Goal: Transaction & Acquisition: Purchase product/service

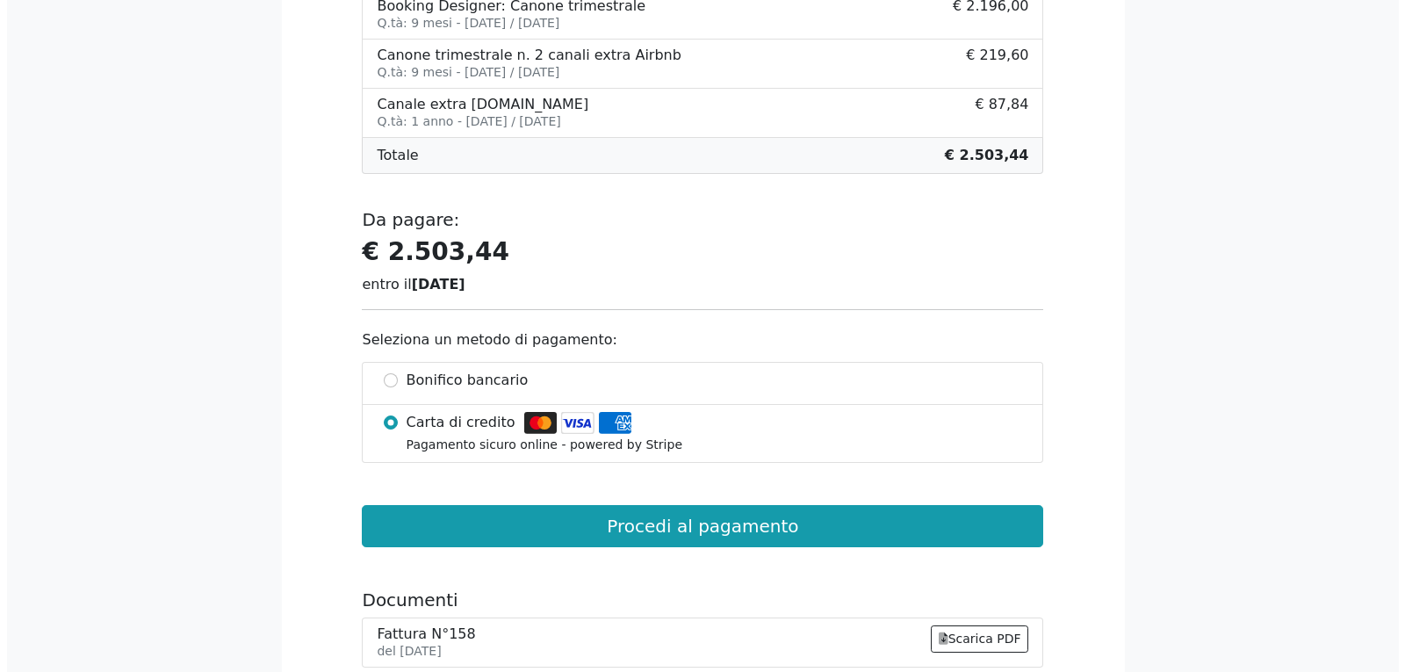
scroll to position [527, 0]
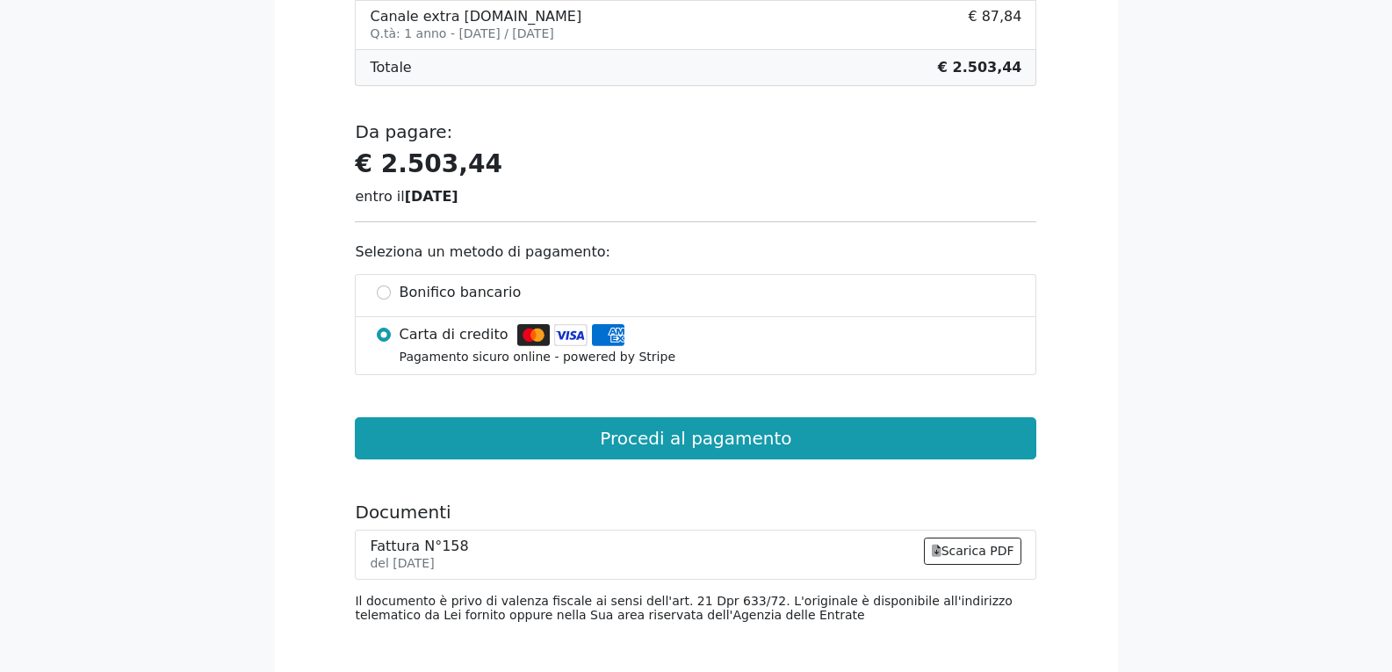
click at [456, 294] on span "Bonifico bancario" at bounding box center [461, 292] width 122 height 21
click at [391, 294] on input "Bonifico bancario" at bounding box center [384, 292] width 14 height 14
radio input "true"
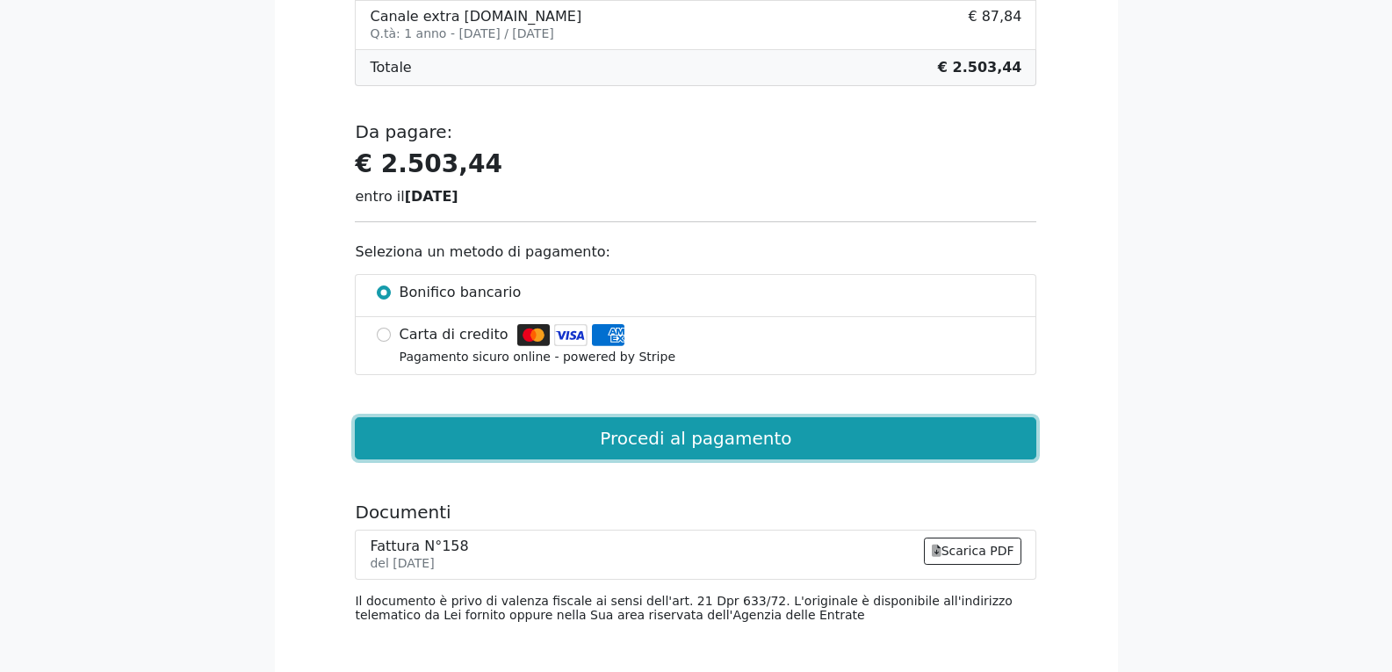
click at [633, 439] on button "Procedi al pagamento" at bounding box center [695, 438] width 681 height 42
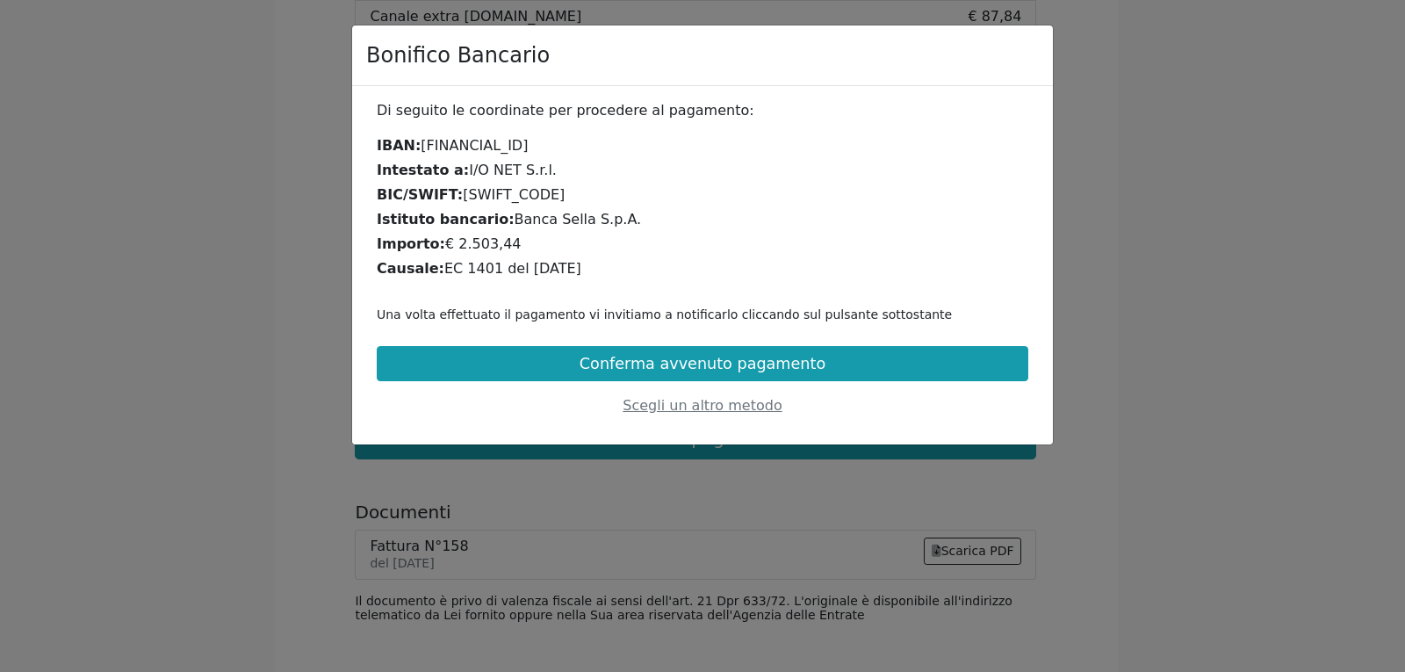
drag, startPoint x: 419, startPoint y: 144, endPoint x: 619, endPoint y: 141, distance: 200.2
click at [619, 141] on div "IBAN: IT15B0326816002052333920990" at bounding box center [703, 145] width 652 height 21
copy div "[FINANCIAL_ID]"
drag, startPoint x: 454, startPoint y: 168, endPoint x: 539, endPoint y: 170, distance: 85.2
click at [539, 170] on div "Intestato a: I/O NET S.r.l." at bounding box center [703, 170] width 652 height 21
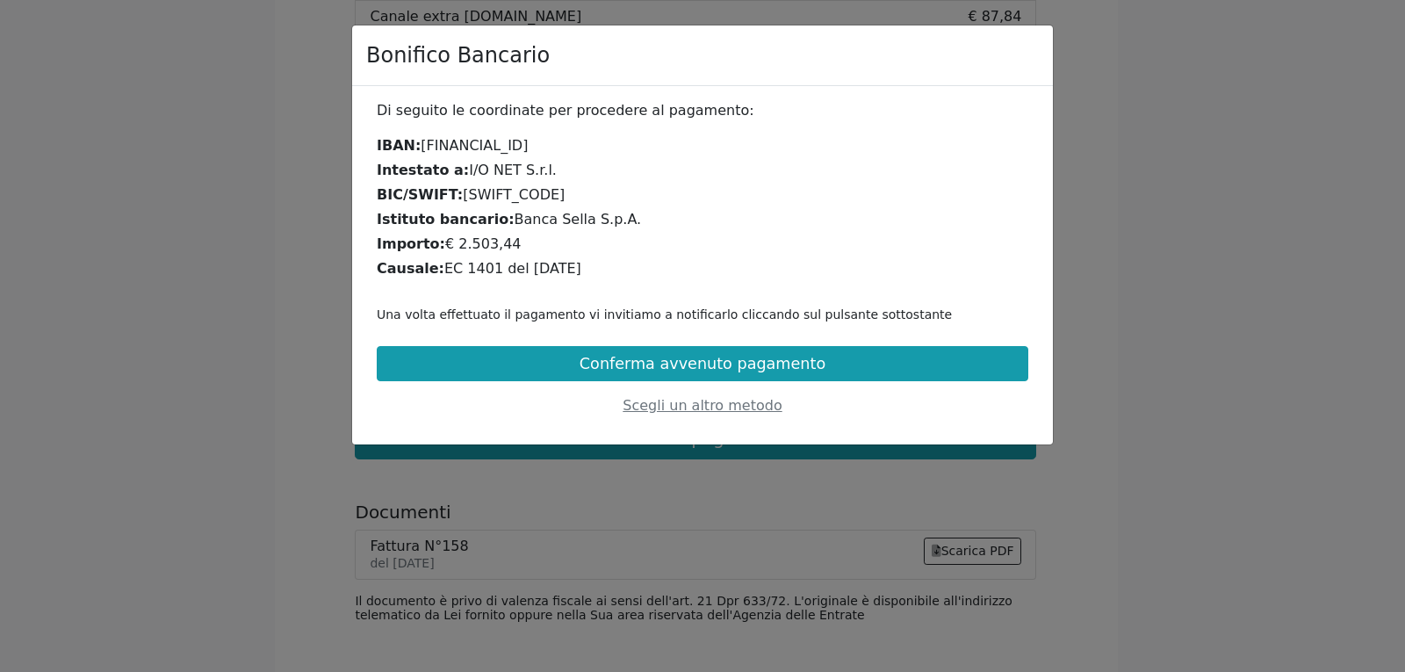
copy div "I/O NET S.r.l."
drag, startPoint x: 434, startPoint y: 270, endPoint x: 574, endPoint y: 273, distance: 140.5
click at [574, 273] on div "Causale: EC 1401 del 30.07.25" at bounding box center [703, 268] width 652 height 21
copy div "EC 1401 del [DATE]"
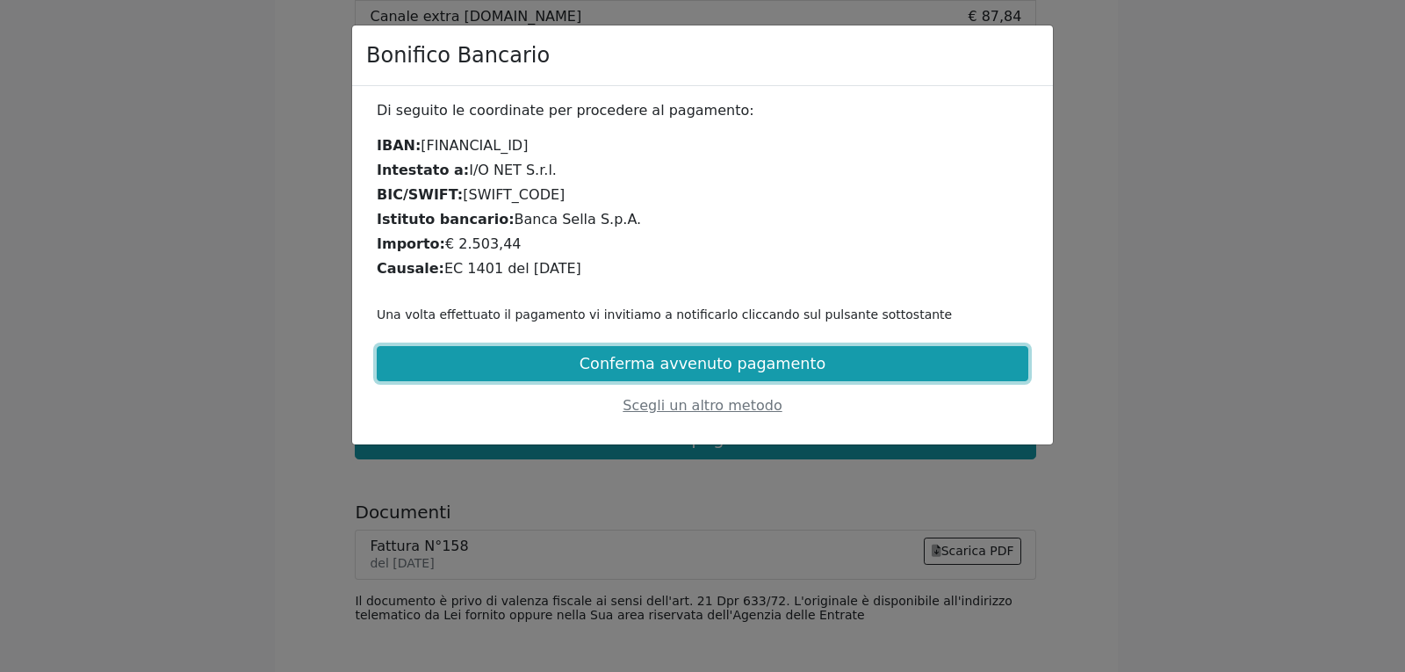
click at [700, 370] on button "Conferma avvenuto pagamento" at bounding box center [703, 363] width 652 height 35
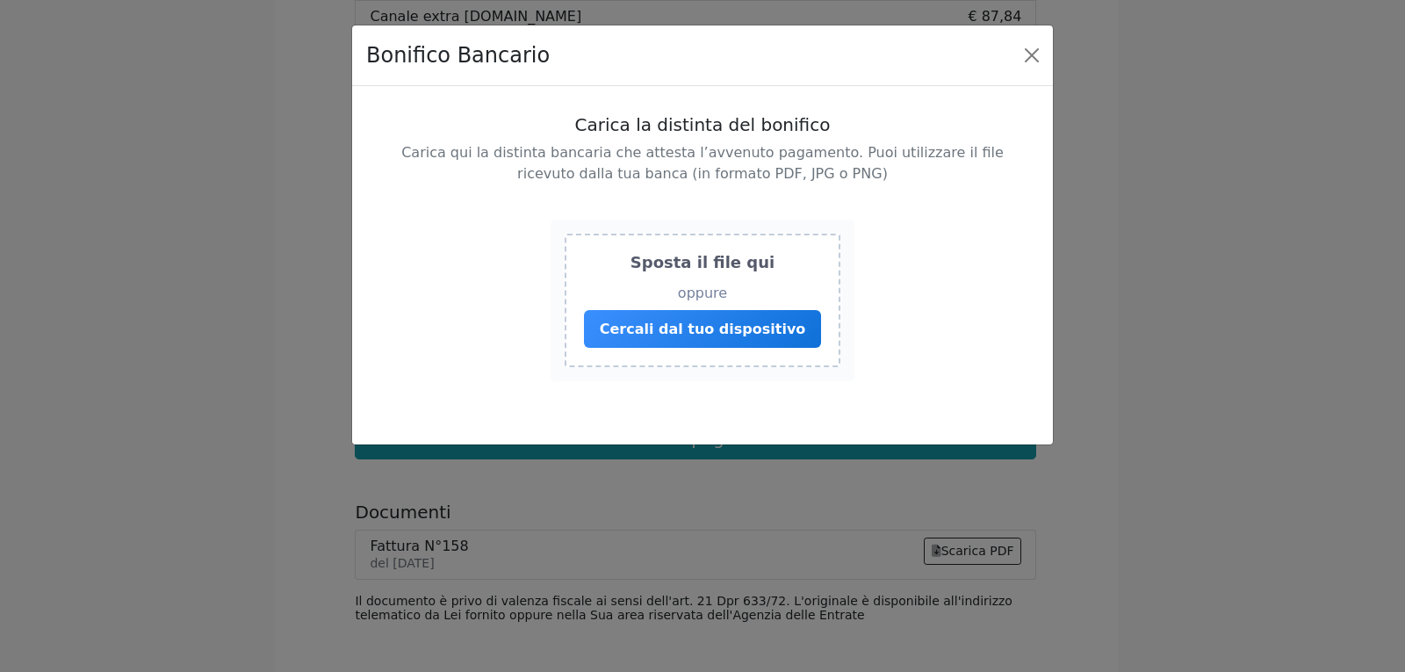
click at [679, 329] on span "Cercali dal tuo dispositivo" at bounding box center [703, 329] width 206 height 17
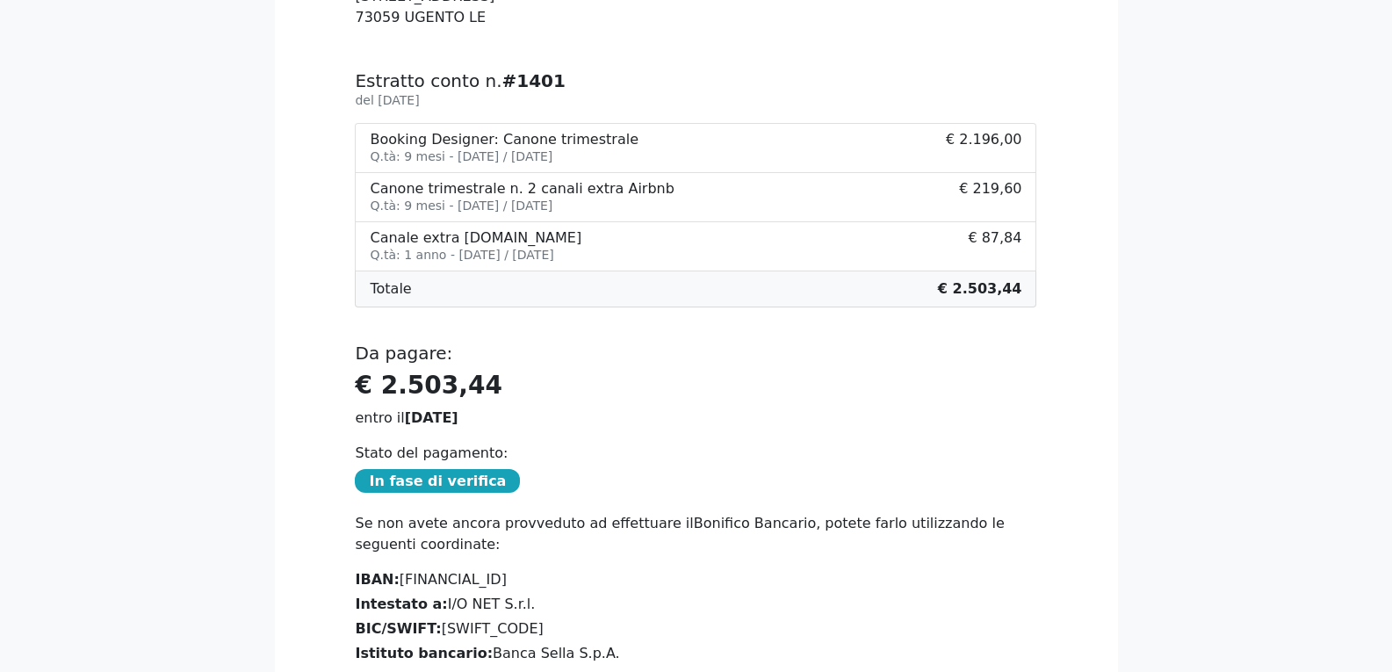
scroll to position [226, 0]
